Goal: Task Accomplishment & Management: Manage account settings

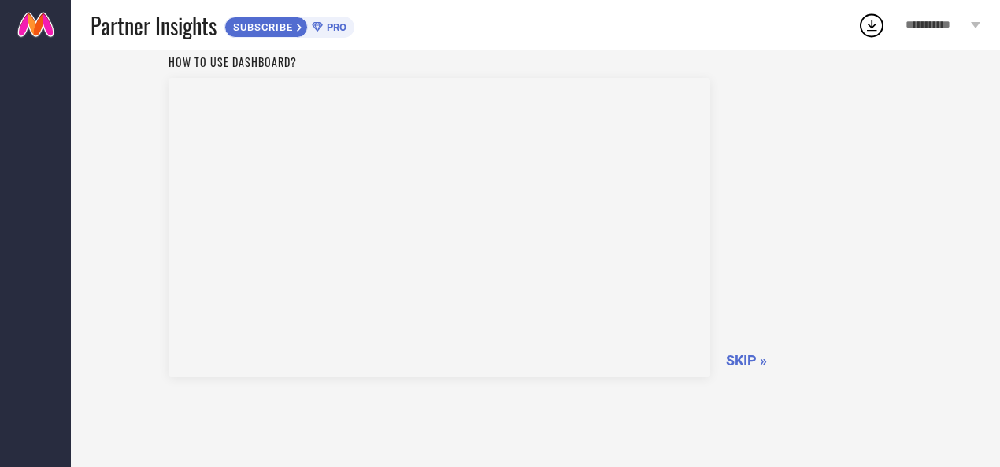
scroll to position [103, 0]
click at [871, 21] on icon at bounding box center [872, 26] width 10 height 12
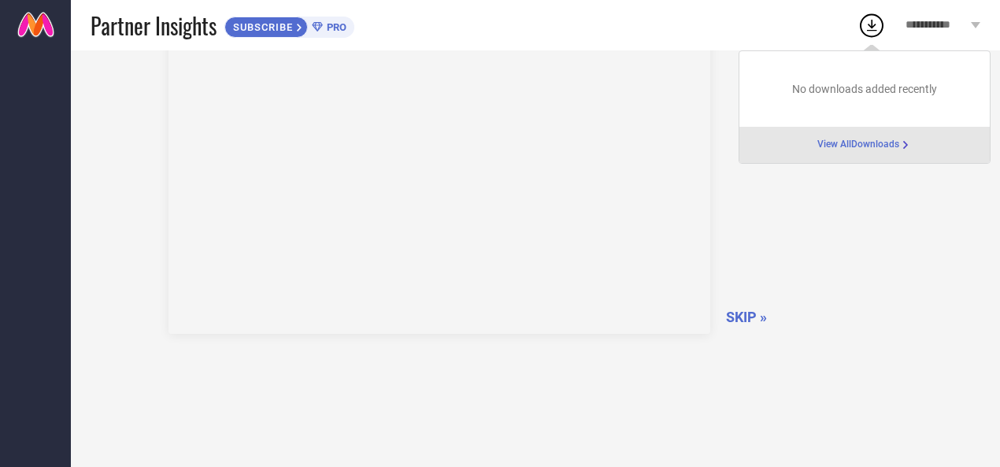
click at [748, 320] on span "SKIP »" at bounding box center [746, 317] width 41 height 17
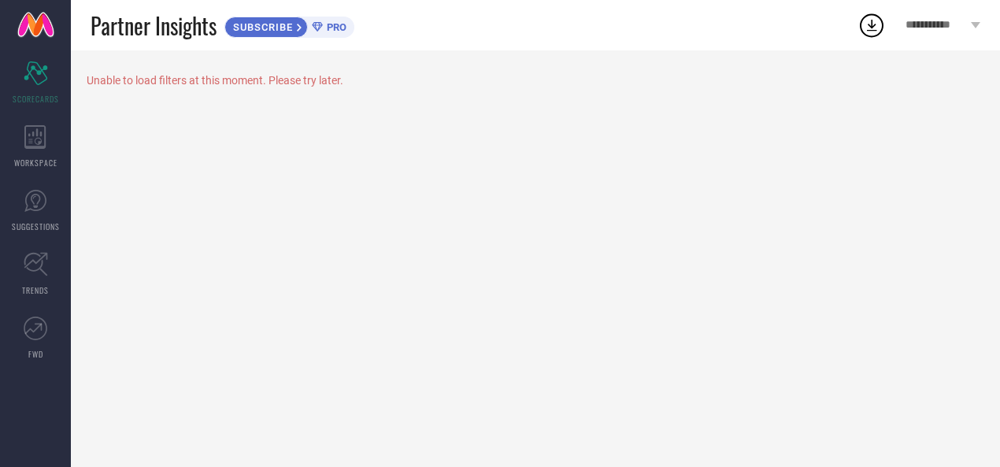
click at [313, 81] on div "Unable to load filters at this moment. Please try later." at bounding box center [535, 80] width 897 height 13
click at [35, 119] on div "WORKSPACE" at bounding box center [35, 146] width 71 height 63
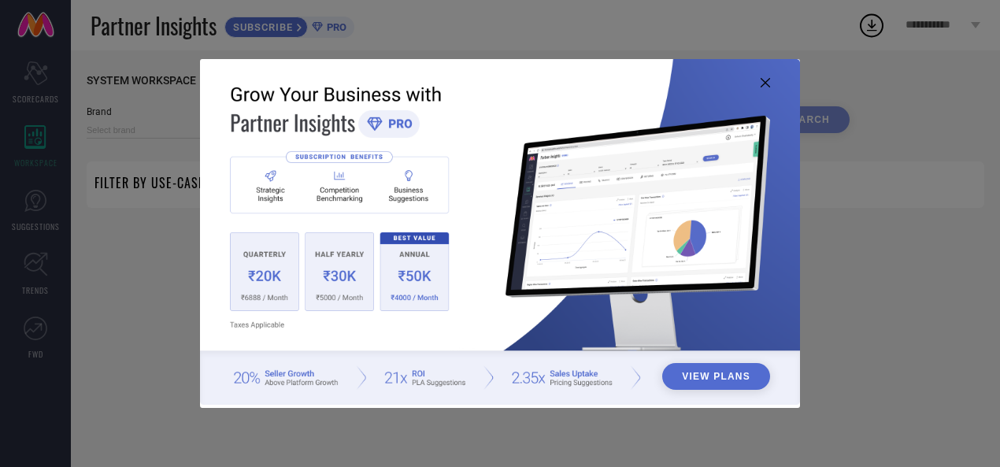
type input "1 STOP FASHION"
type input "All"
click at [39, 209] on div "View Plans" at bounding box center [500, 233] width 1000 height 467
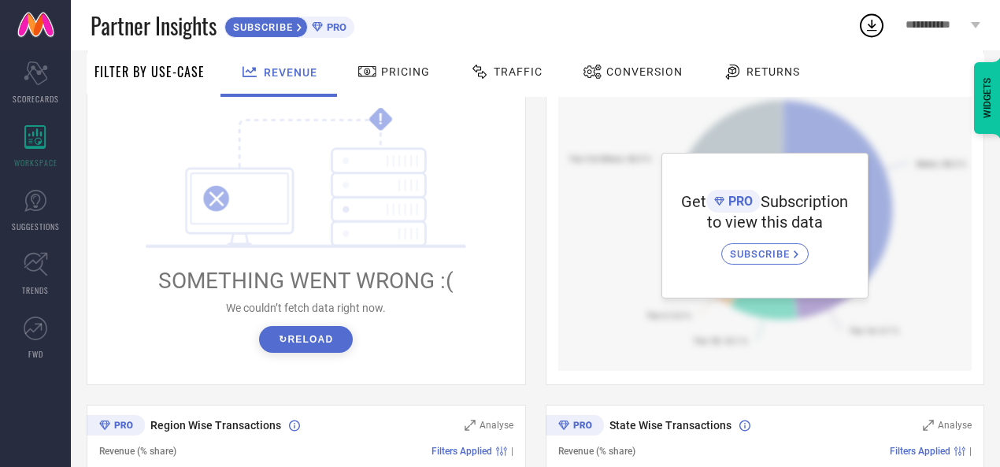
scroll to position [244, 0]
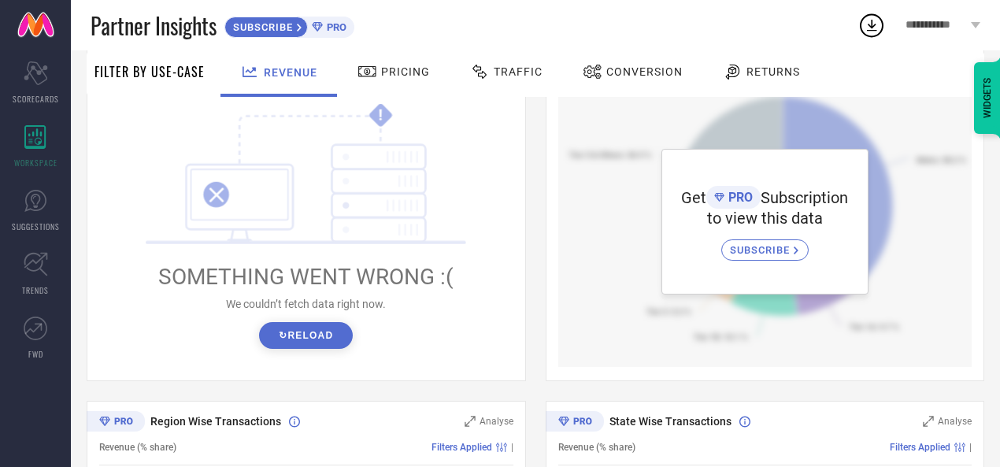
click at [740, 245] on span "SUBSCRIBE" at bounding box center [762, 250] width 64 height 12
click at [305, 332] on button "↻ Reload" at bounding box center [306, 335] width 94 height 27
click at [402, 83] on div "Pricing" at bounding box center [393, 71] width 80 height 27
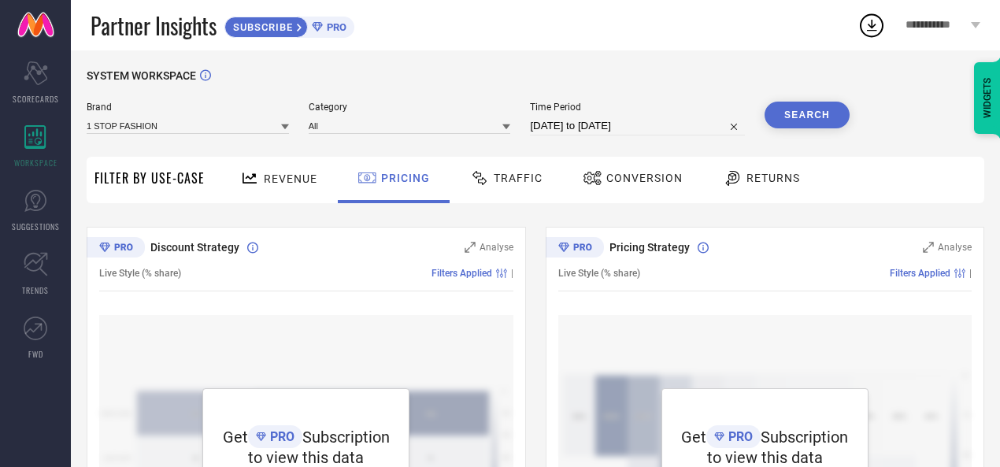
scroll to position [0, 0]
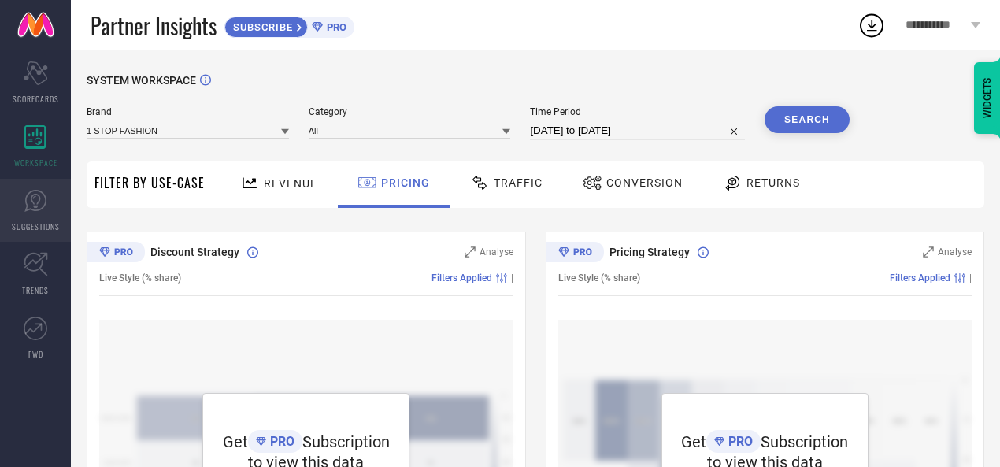
click at [44, 213] on link "SUGGESTIONS" at bounding box center [35, 210] width 71 height 63
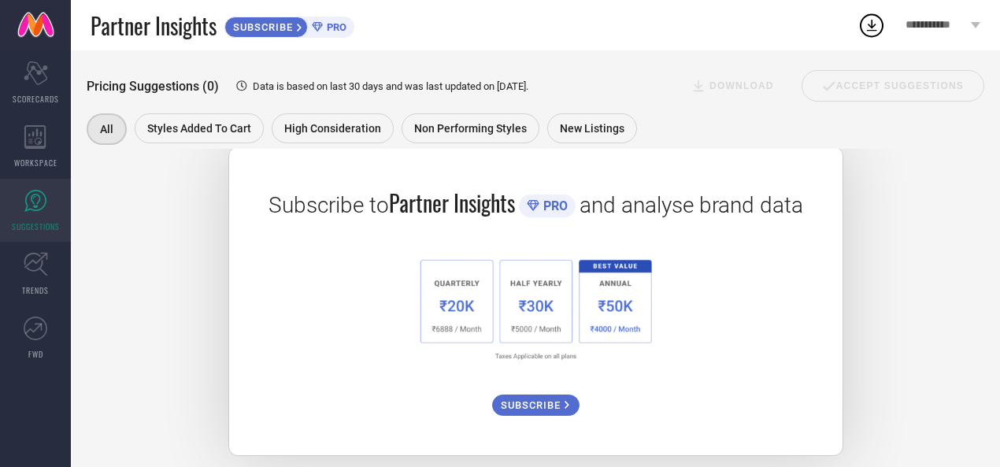
scroll to position [285, 0]
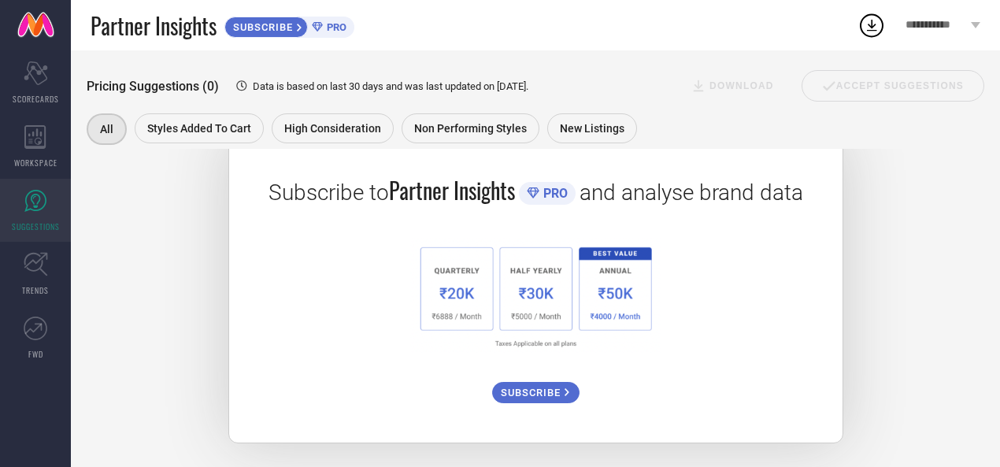
click at [454, 292] on img at bounding box center [535, 296] width 250 height 117
click at [473, 281] on img at bounding box center [535, 296] width 250 height 117
click at [467, 284] on img at bounding box center [535, 296] width 250 height 117
click at [427, 285] on img at bounding box center [535, 296] width 250 height 117
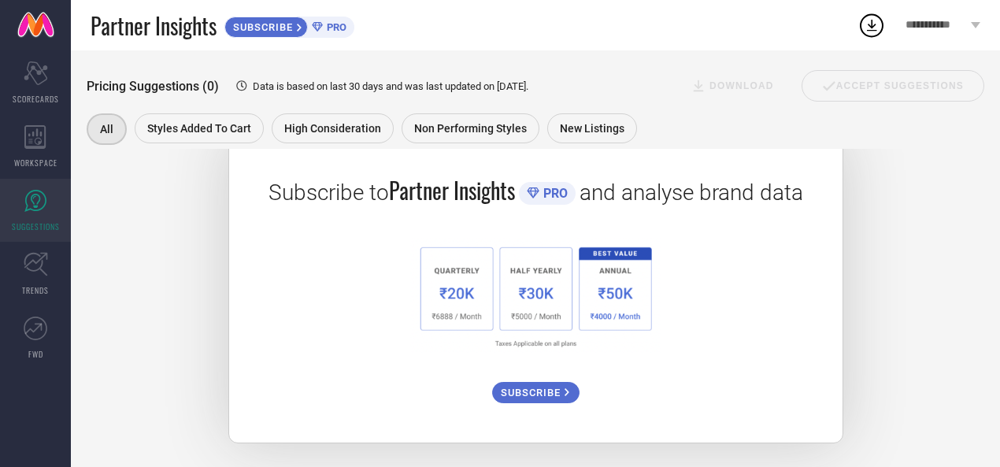
click at [535, 198] on icon at bounding box center [533, 193] width 13 height 13
click at [464, 289] on img at bounding box center [535, 296] width 250 height 117
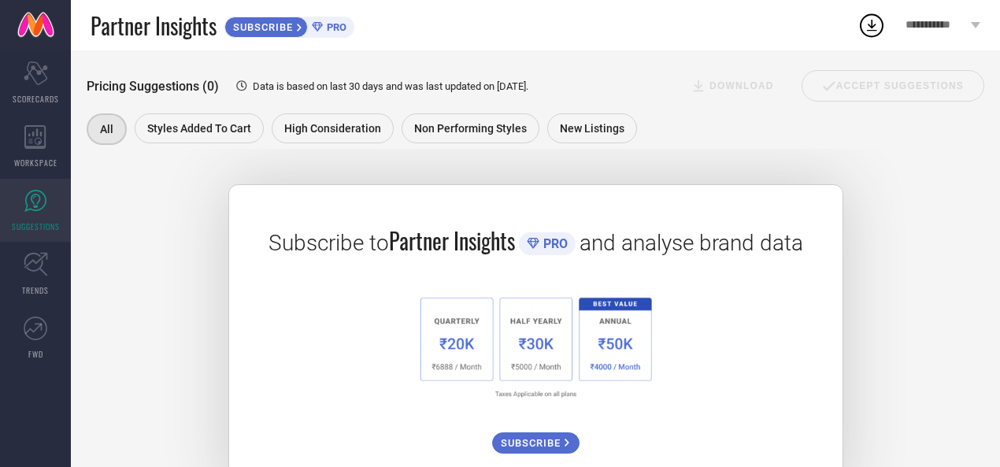
scroll to position [0, 0]
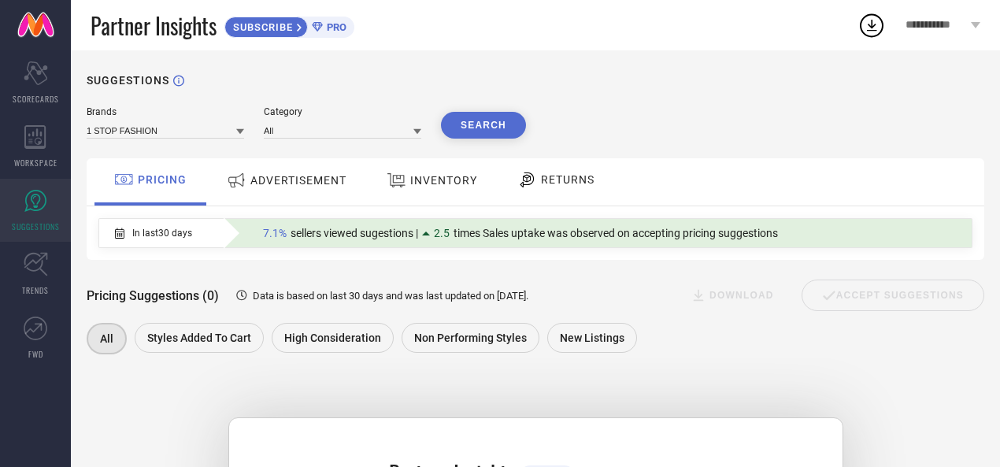
click at [326, 169] on div "ADVERTISEMENT" at bounding box center [287, 180] width 128 height 28
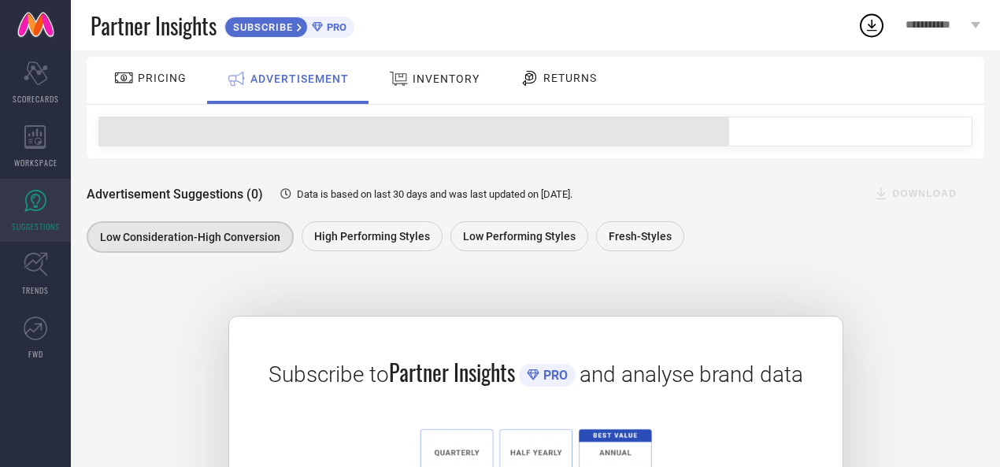
scroll to position [294, 0]
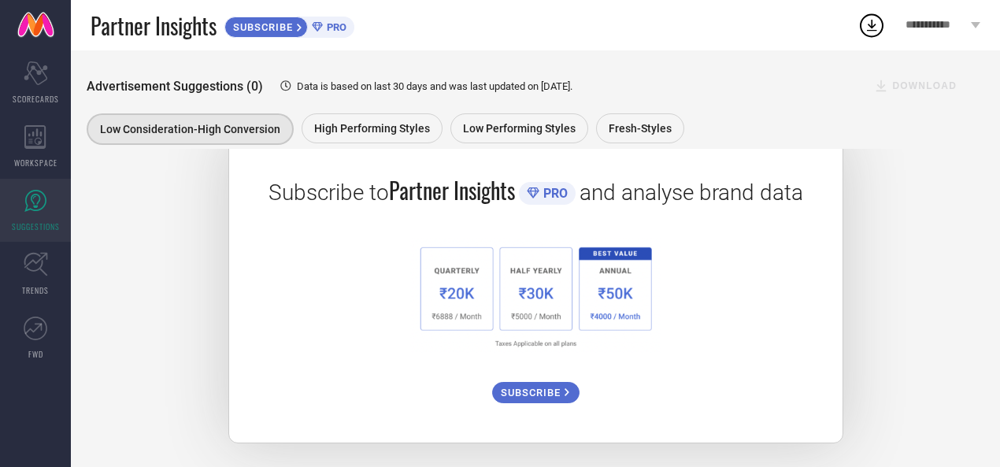
click at [449, 297] on img at bounding box center [535, 296] width 250 height 117
click at [511, 383] on div "SUBSCRIBE" at bounding box center [535, 392] width 87 height 21
